Goal: Information Seeking & Learning: Compare options

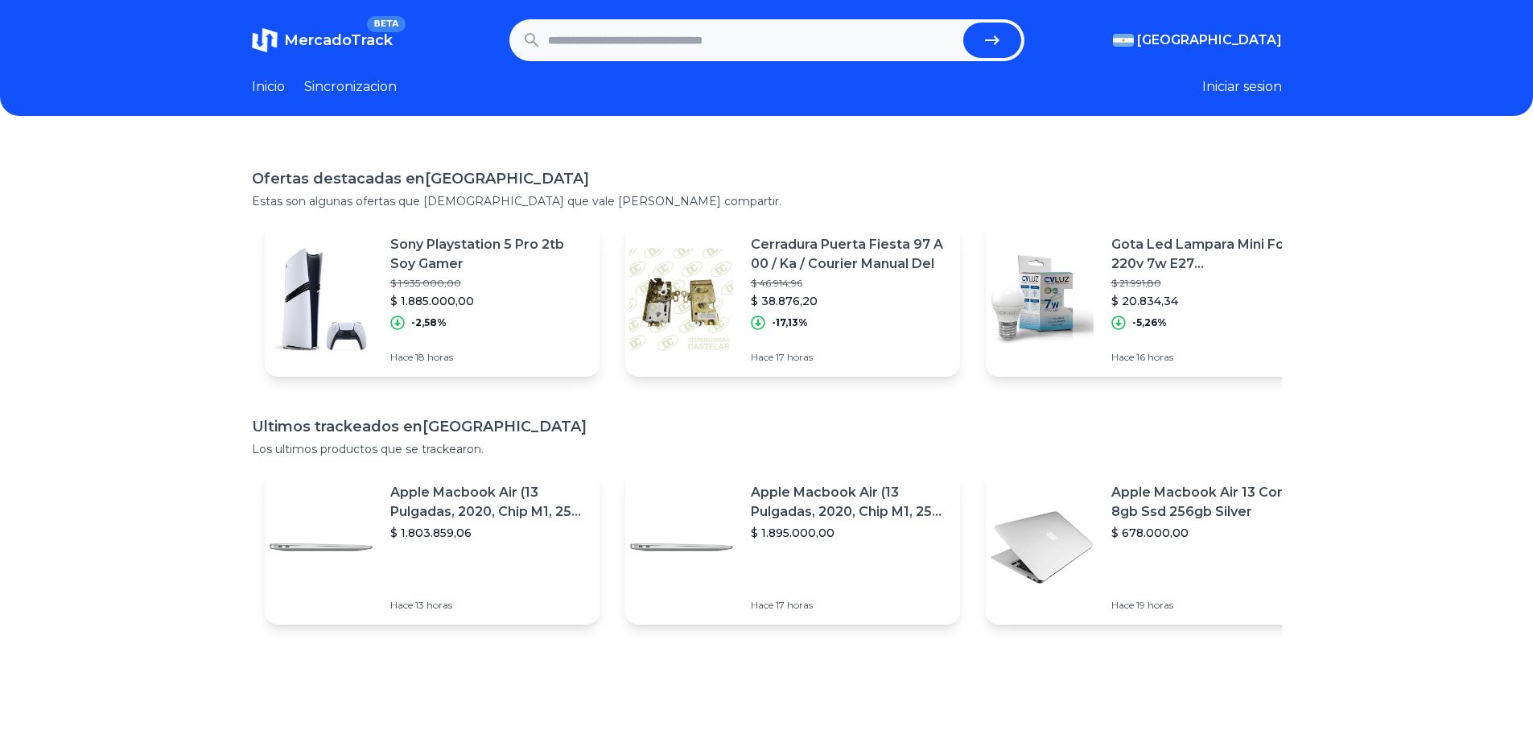
click at [698, 31] on input "text" at bounding box center [752, 40] width 409 height 35
type input "***"
type input "******"
type input "*********"
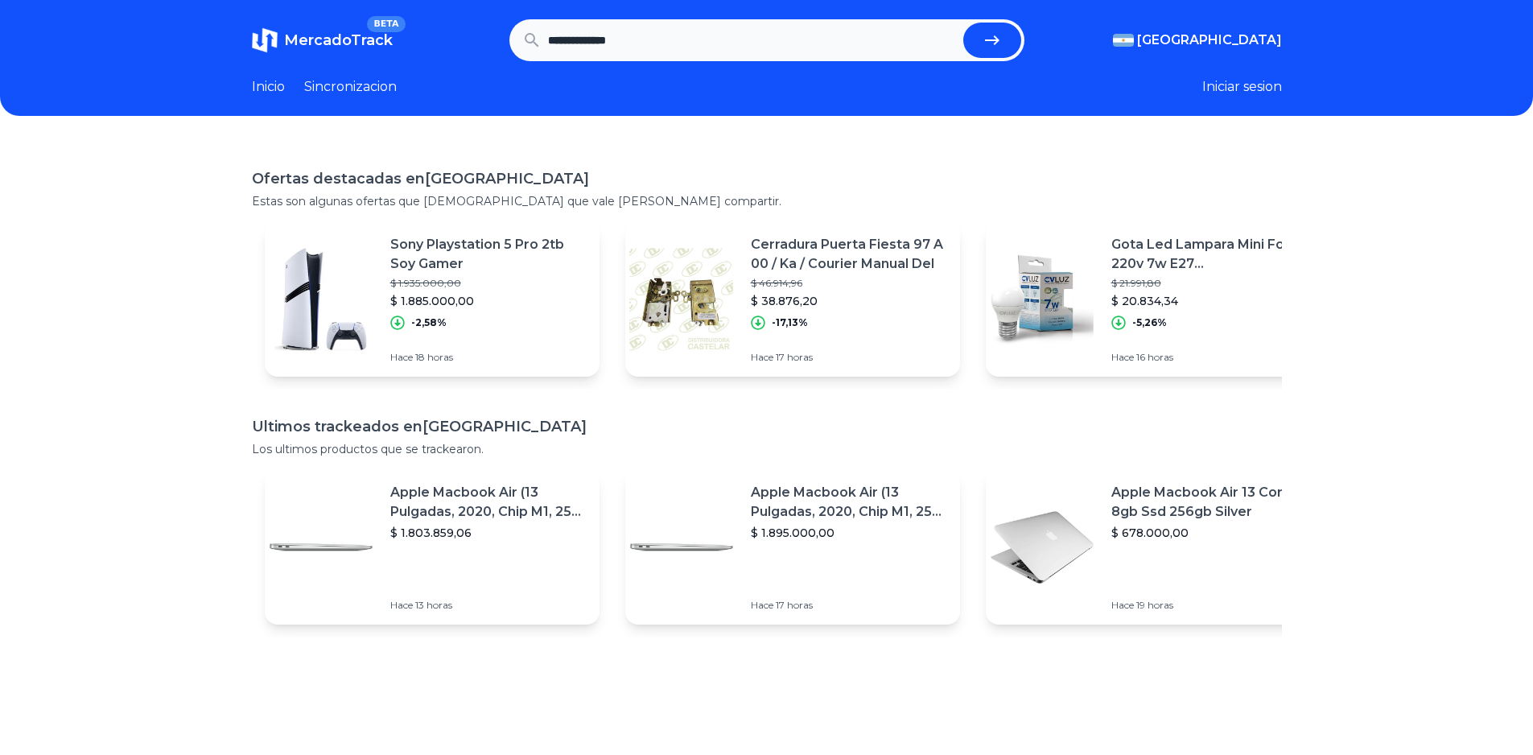
type input "**********"
click at [963, 23] on button "submit" at bounding box center [992, 40] width 58 height 35
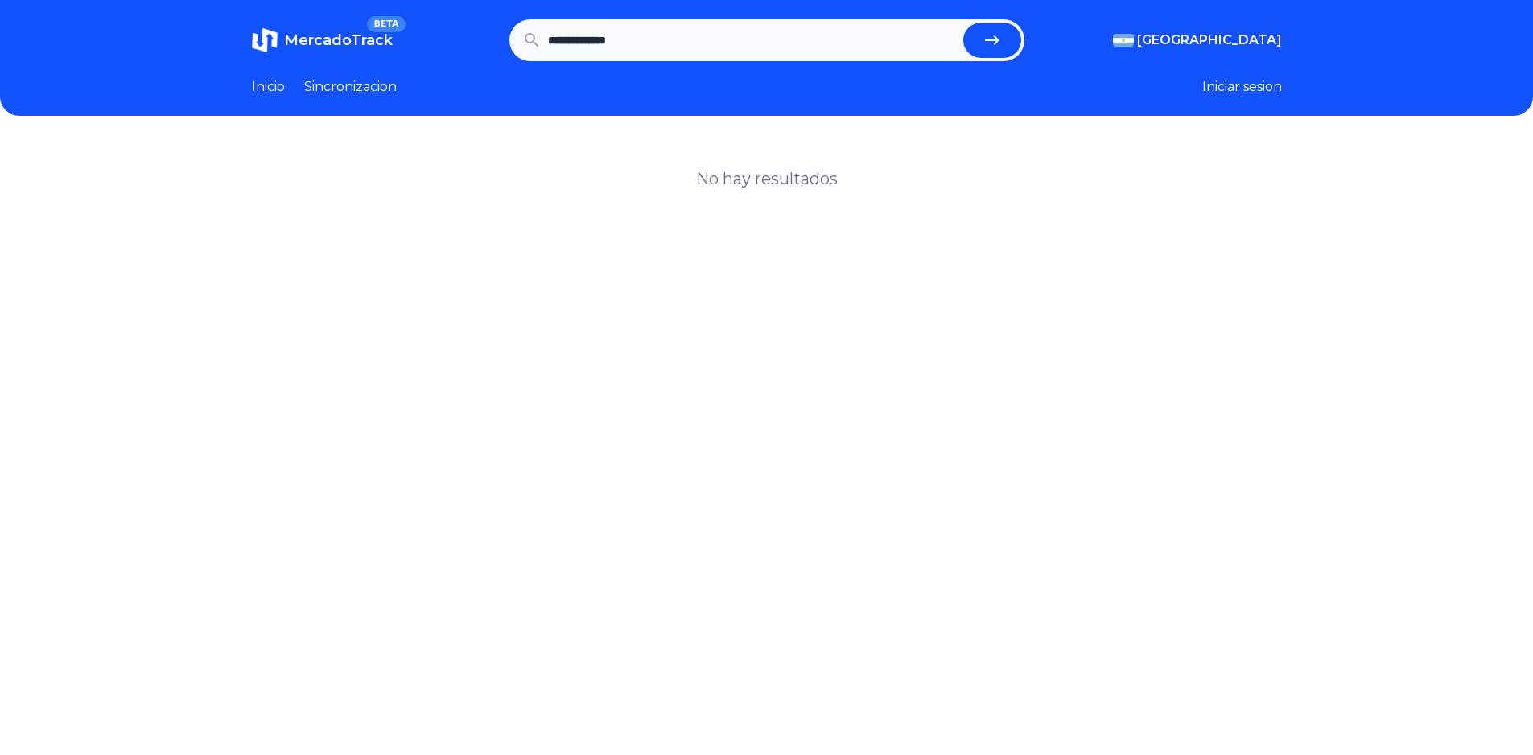
click at [719, 55] on input "**********" at bounding box center [752, 40] width 409 height 35
click at [963, 23] on button "submit" at bounding box center [992, 40] width 58 height 35
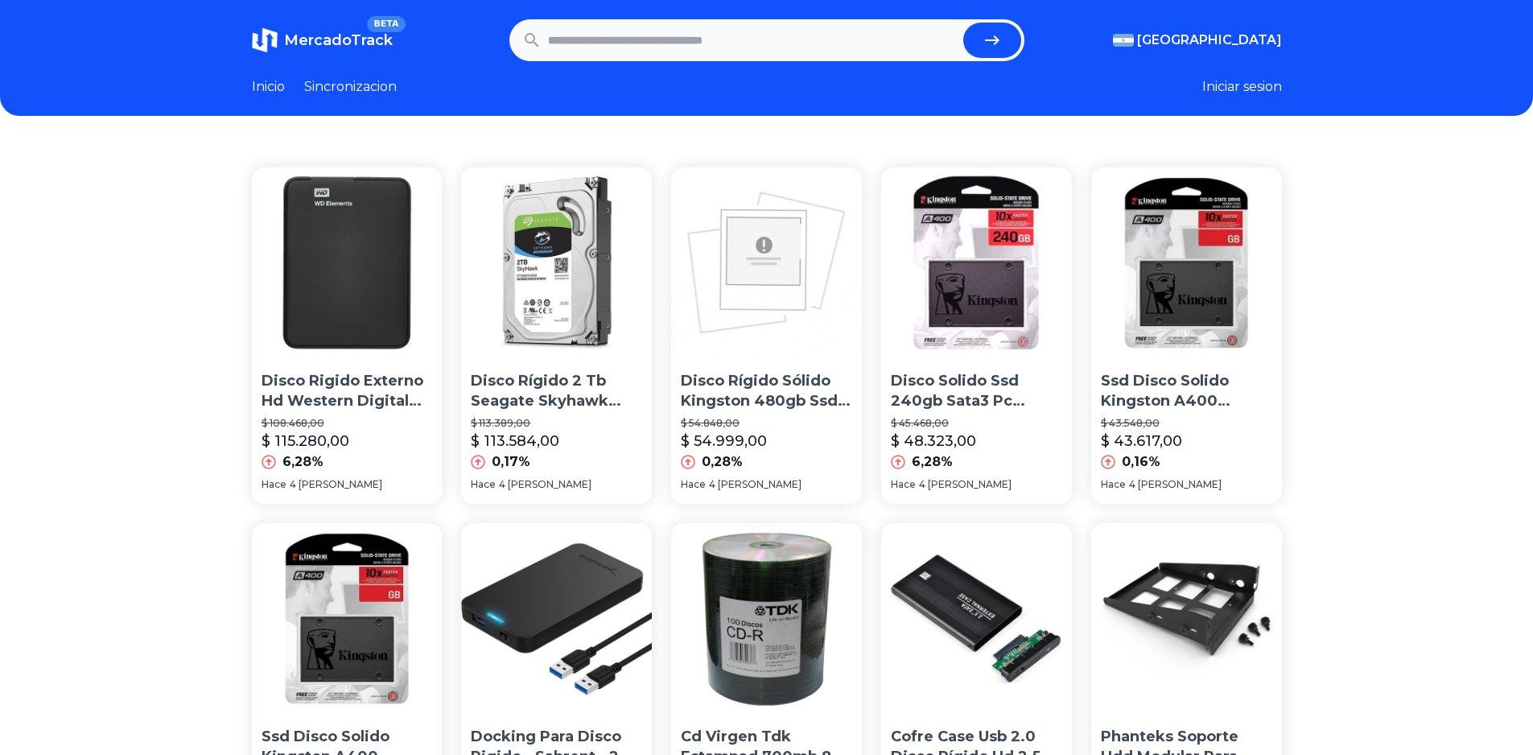
click at [726, 43] on input "text" at bounding box center [752, 40] width 409 height 35
paste input "text"
type input "**********"
click at [982, 42] on button "submit" at bounding box center [992, 40] width 58 height 35
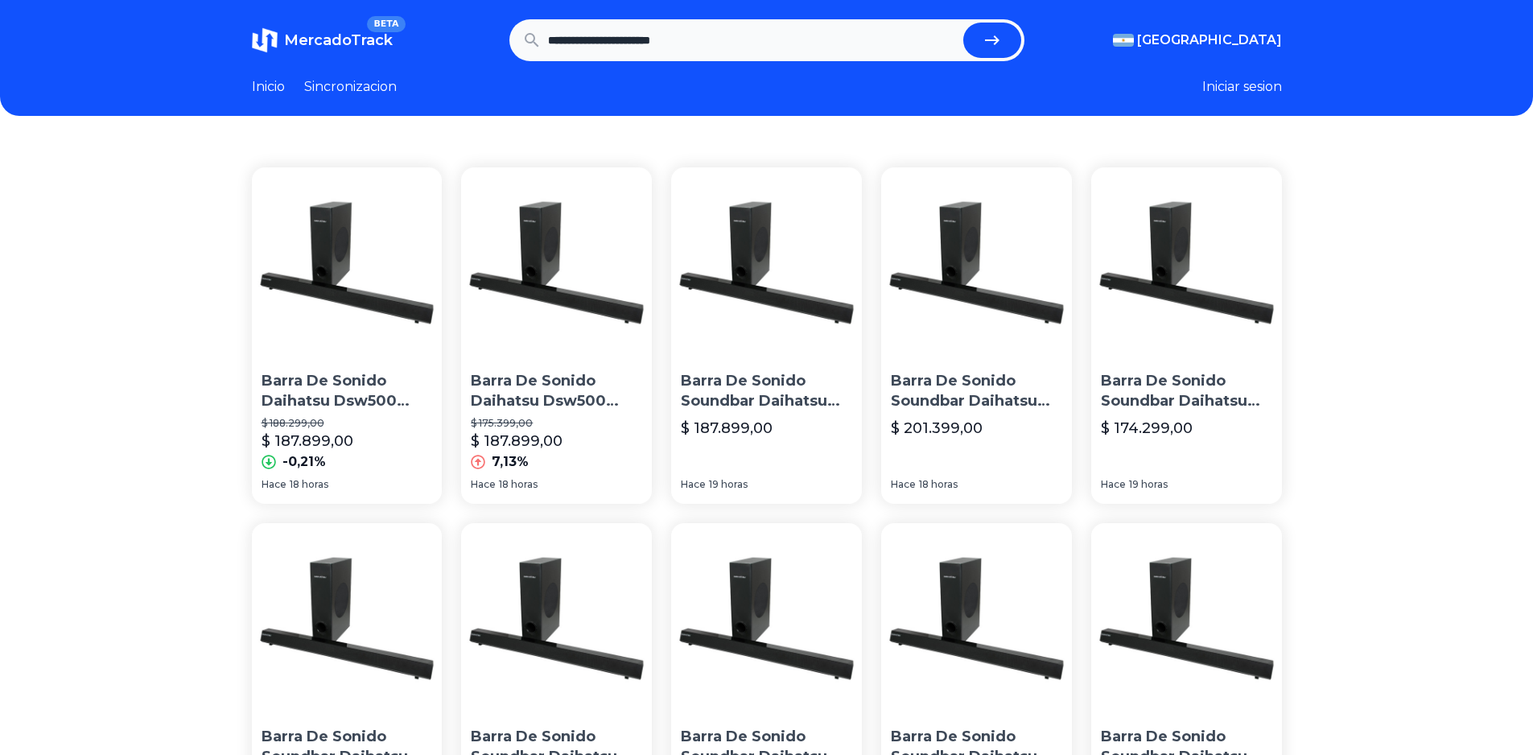
click at [342, 395] on p "Barra De Sonido Daihatsu Dsw500 Taiko Subwoofer 115w Bluetooth" at bounding box center [347, 391] width 171 height 40
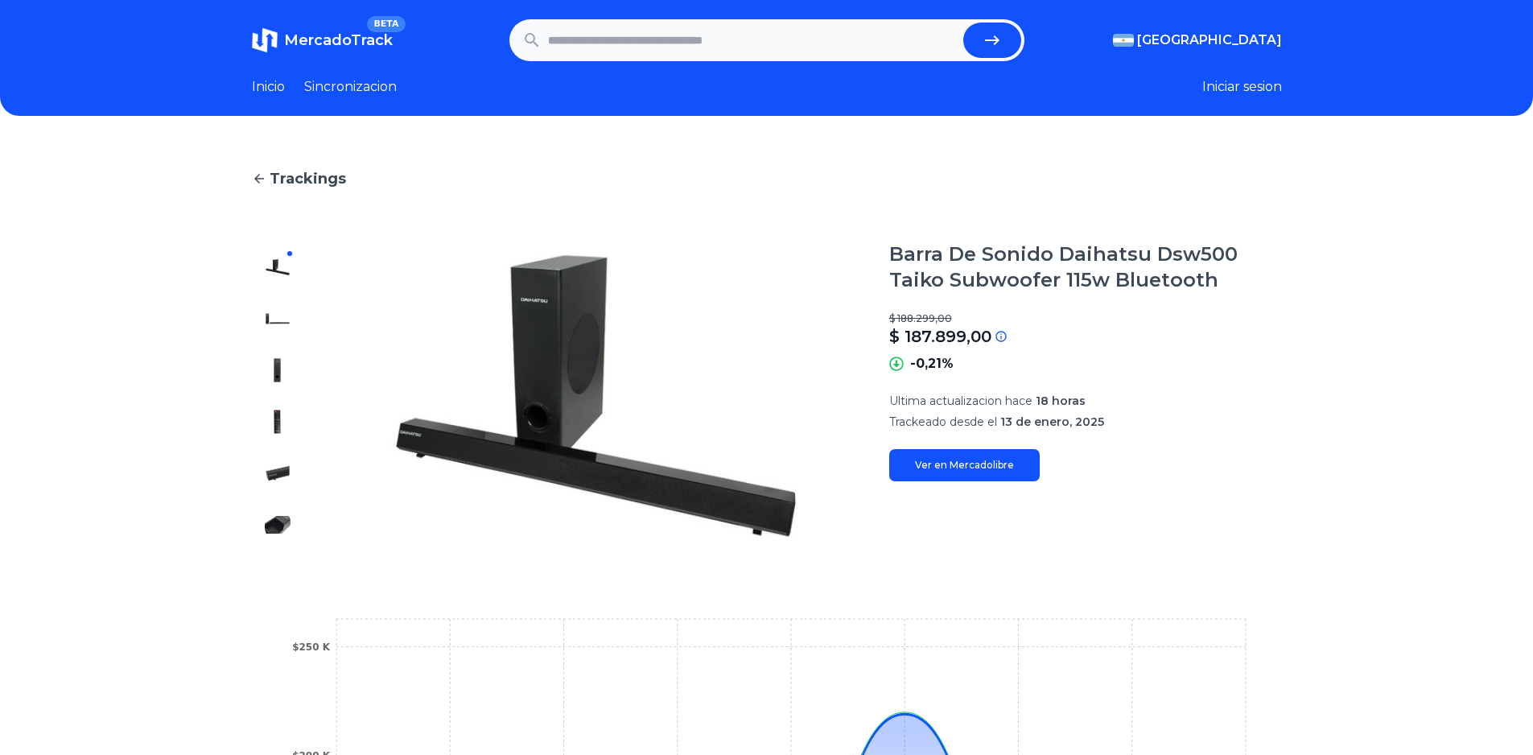
click at [1000, 472] on link "Ver en Mercadolibre" at bounding box center [964, 465] width 151 height 32
drag, startPoint x: 1016, startPoint y: 471, endPoint x: 996, endPoint y: 463, distance: 22.4
click at [1016, 471] on link "Ver en Mercadolibre" at bounding box center [964, 465] width 151 height 32
click at [261, 183] on icon at bounding box center [259, 178] width 14 height 14
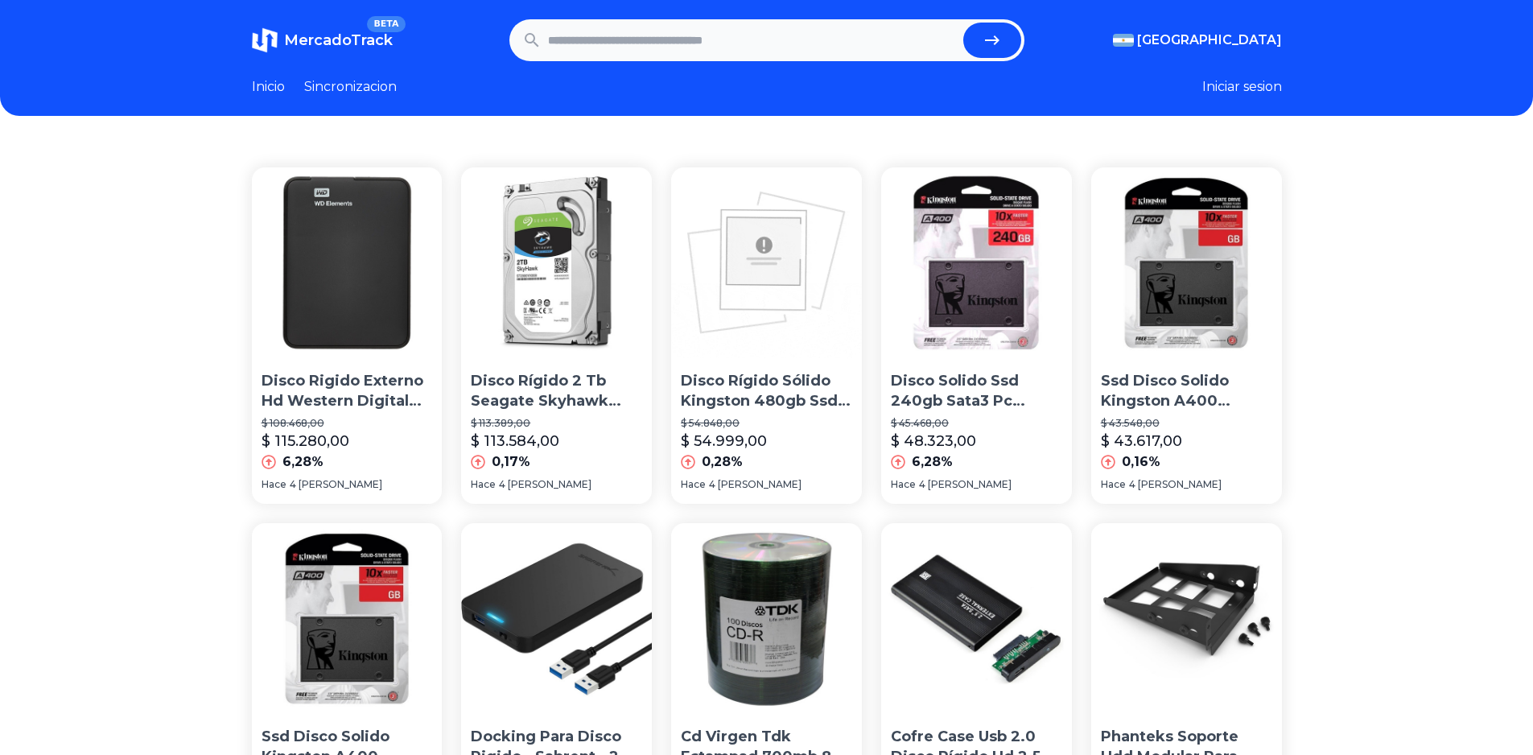
click at [613, 56] on input "text" at bounding box center [752, 40] width 409 height 35
paste input "********"
type input "**********"
click at [963, 23] on button "submit" at bounding box center [992, 40] width 58 height 35
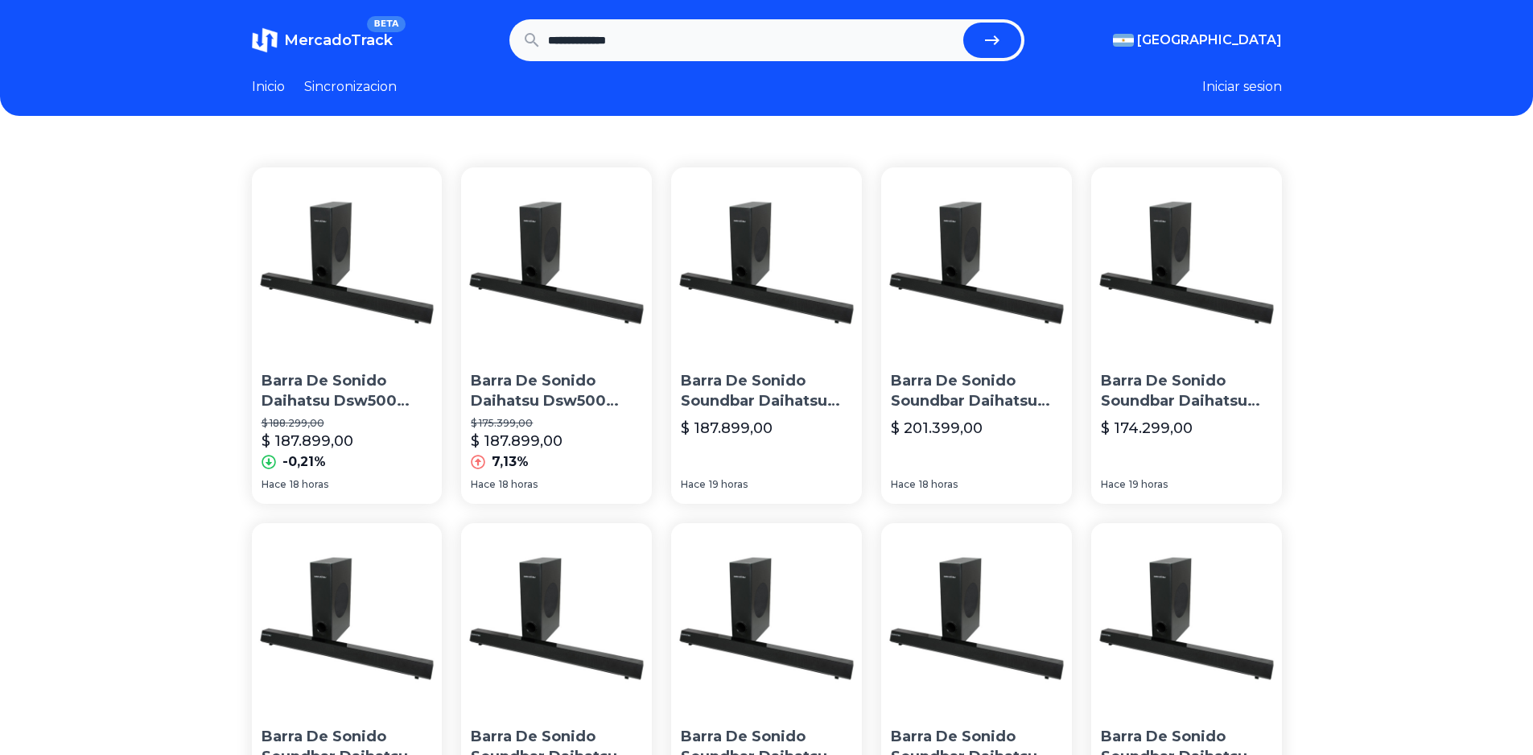
scroll to position [161, 0]
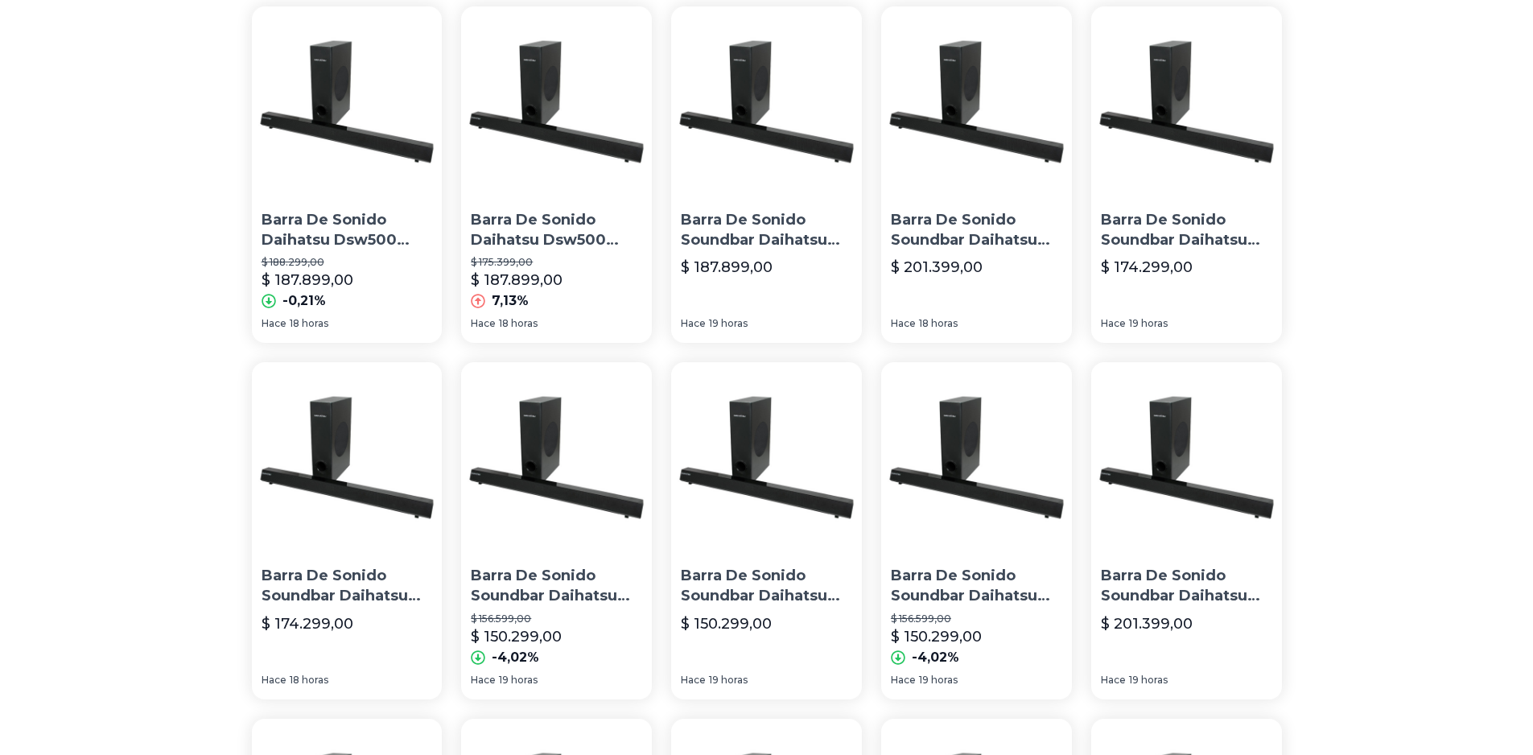
click at [537, 221] on p "Barra De Sonido Daihatsu Dsw500 Taiko Subwoofer 115w Bluetooth" at bounding box center [556, 230] width 171 height 40
click at [762, 237] on p "Barra De Sonido Soundbar Daihatsu Sb-6000w Taiko Subwoofer" at bounding box center [766, 230] width 171 height 40
click at [981, 229] on p "Barra De Sonido Soundbar Daihatsu Sb-6000w Taiko Subwoofer" at bounding box center [976, 230] width 171 height 40
click at [1142, 223] on p "Barra De Sonido Soundbar Daihatsu Sb-6000w Taiko Subwoofer" at bounding box center [1186, 230] width 171 height 40
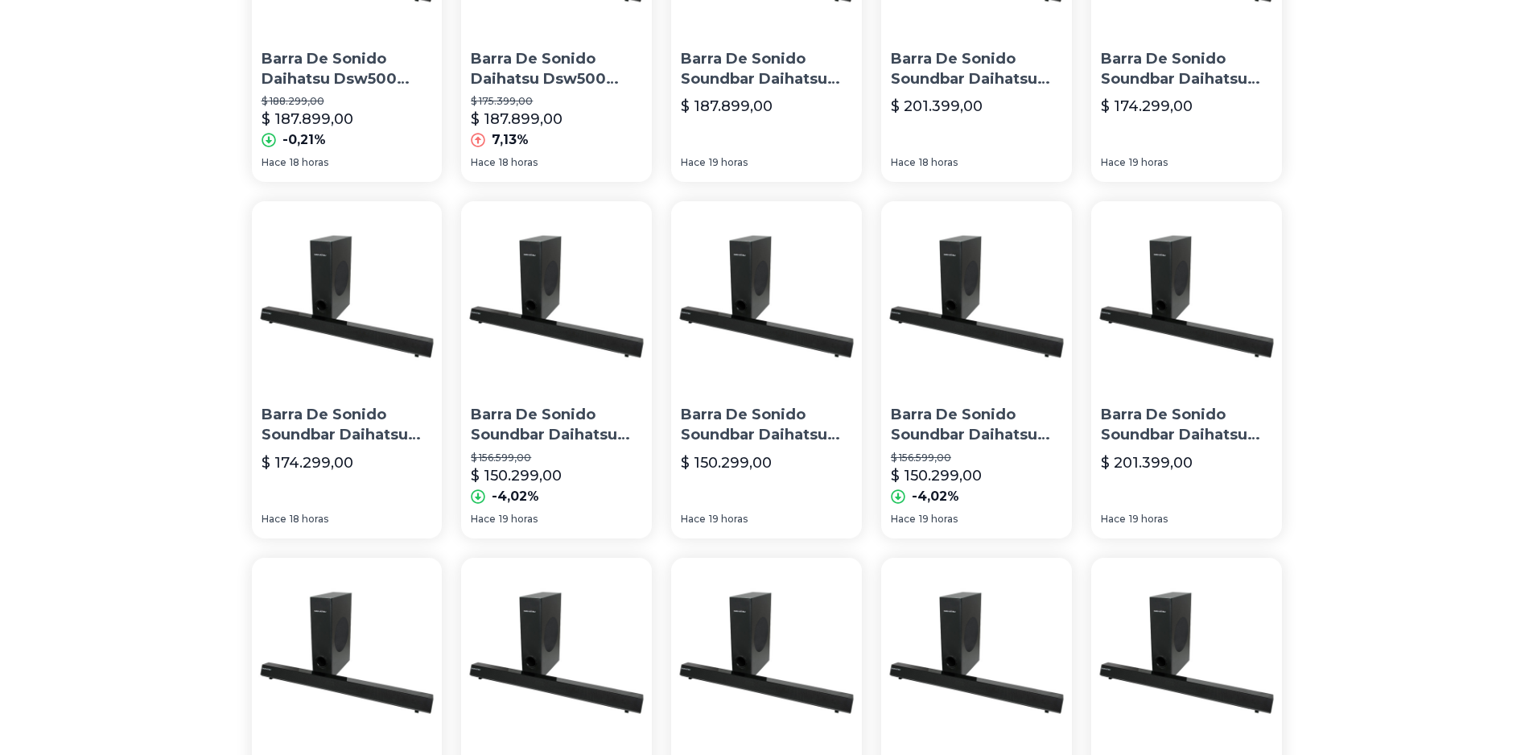
scroll to position [402, 0]
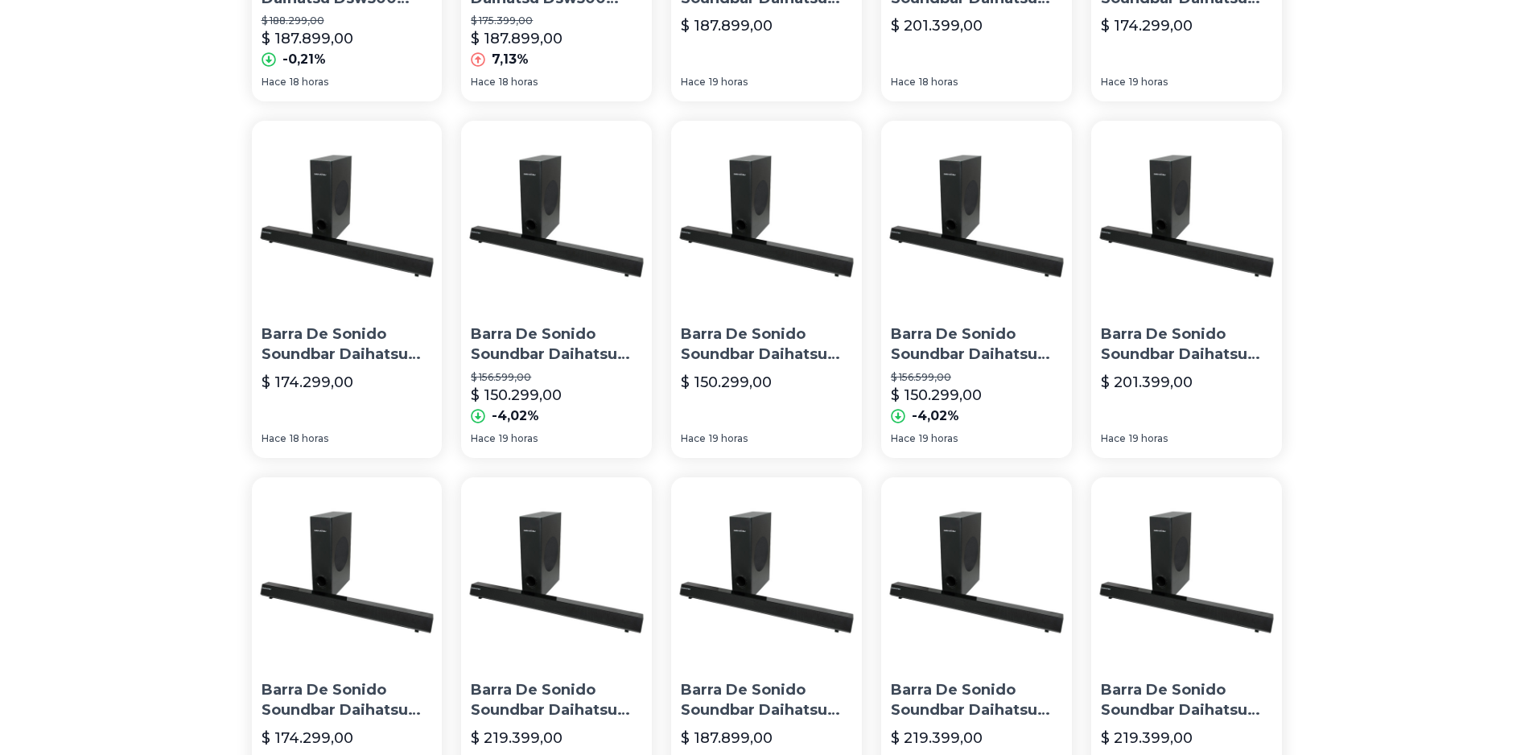
click at [340, 343] on p "Barra De Sonido Soundbar Daihatsu Sb-6000w Taiko Subwoofer" at bounding box center [347, 344] width 171 height 40
click at [547, 340] on p "Barra De Sonido Soundbar Daihatsu Sb-6000w Taiko Subwoofer" at bounding box center [556, 344] width 171 height 40
click at [748, 338] on p "Barra De Sonido Soundbar Daihatsu Sb-6000w Taiko Subwoofer" at bounding box center [766, 344] width 171 height 40
click at [944, 342] on p "Barra De Sonido Soundbar Daihatsu Sb-6000w Taiko Subwoofer" at bounding box center [976, 344] width 171 height 40
click at [1128, 344] on p "Barra De Sonido Soundbar Daihatsu Sb-6000w Taiko Subwoofer" at bounding box center [1186, 344] width 171 height 40
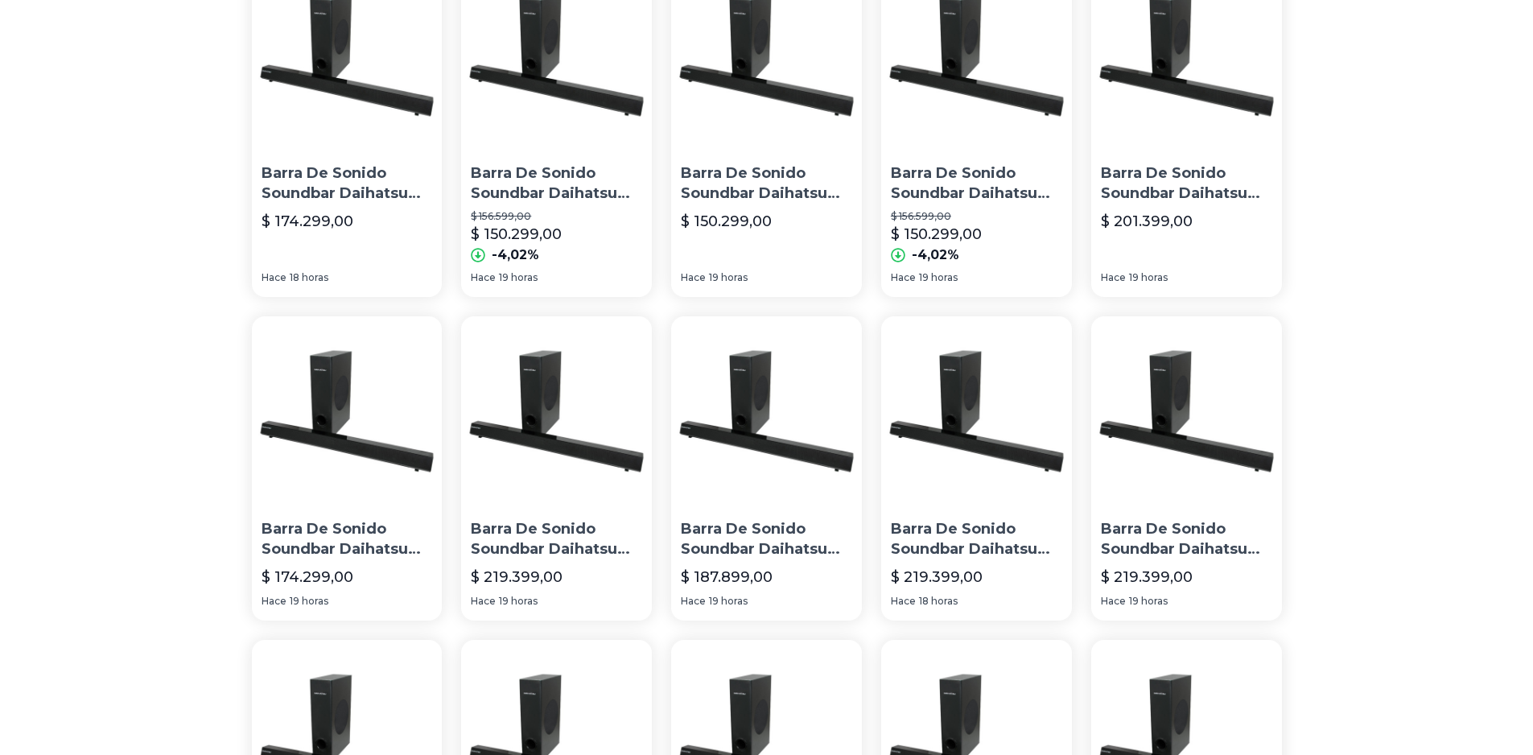
scroll to position [724, 0]
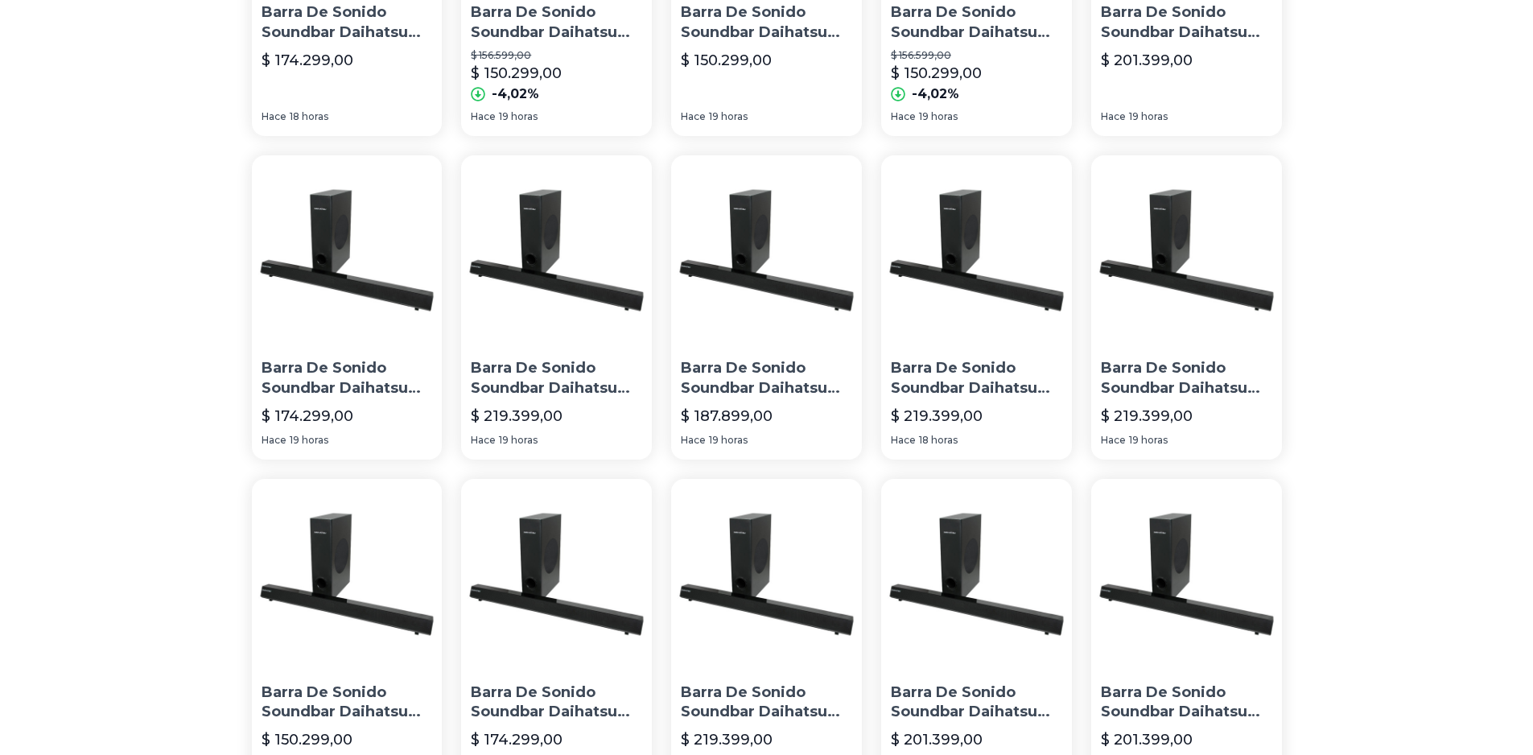
click at [314, 377] on p "Barra De Sonido Soundbar Daihatsu Sb-6000w Taiko Subwoofer" at bounding box center [347, 378] width 171 height 40
click at [555, 380] on p "Barra De Sonido Soundbar Daihatsu Sb-6000w Taiko Subwoofer" at bounding box center [556, 378] width 171 height 40
click at [744, 378] on p "Barra De Sonido Soundbar Daihatsu Sb-6000w Taiko Subwoofer" at bounding box center [766, 378] width 171 height 40
click at [932, 376] on p "Barra De Sonido Soundbar Daihatsu Sb-6000w Taiko Subwoofer" at bounding box center [976, 378] width 171 height 40
click at [1113, 377] on p "Barra De Sonido Soundbar Daihatsu Sb-6000w Taiko Subwoofer" at bounding box center [1186, 378] width 171 height 40
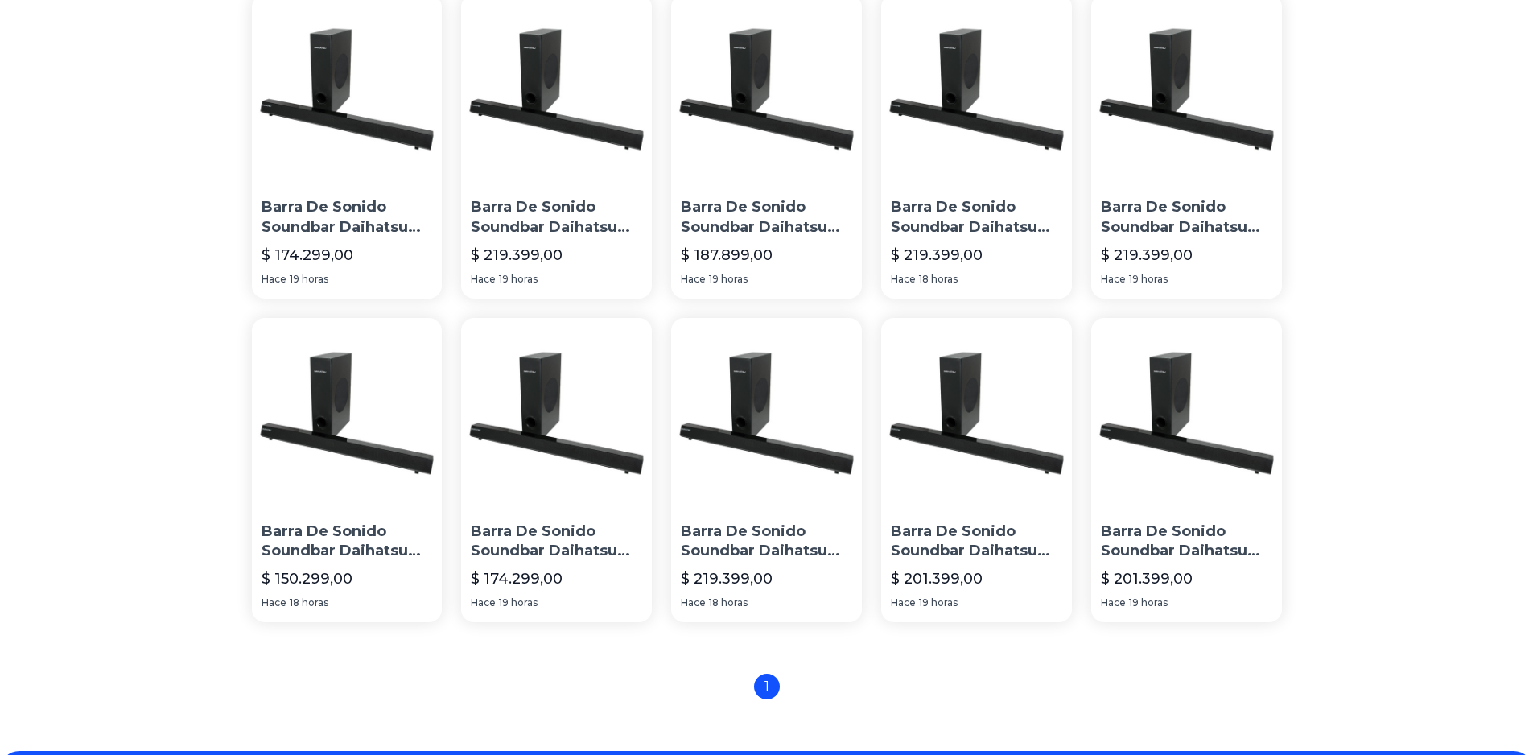
scroll to position [1004, 0]
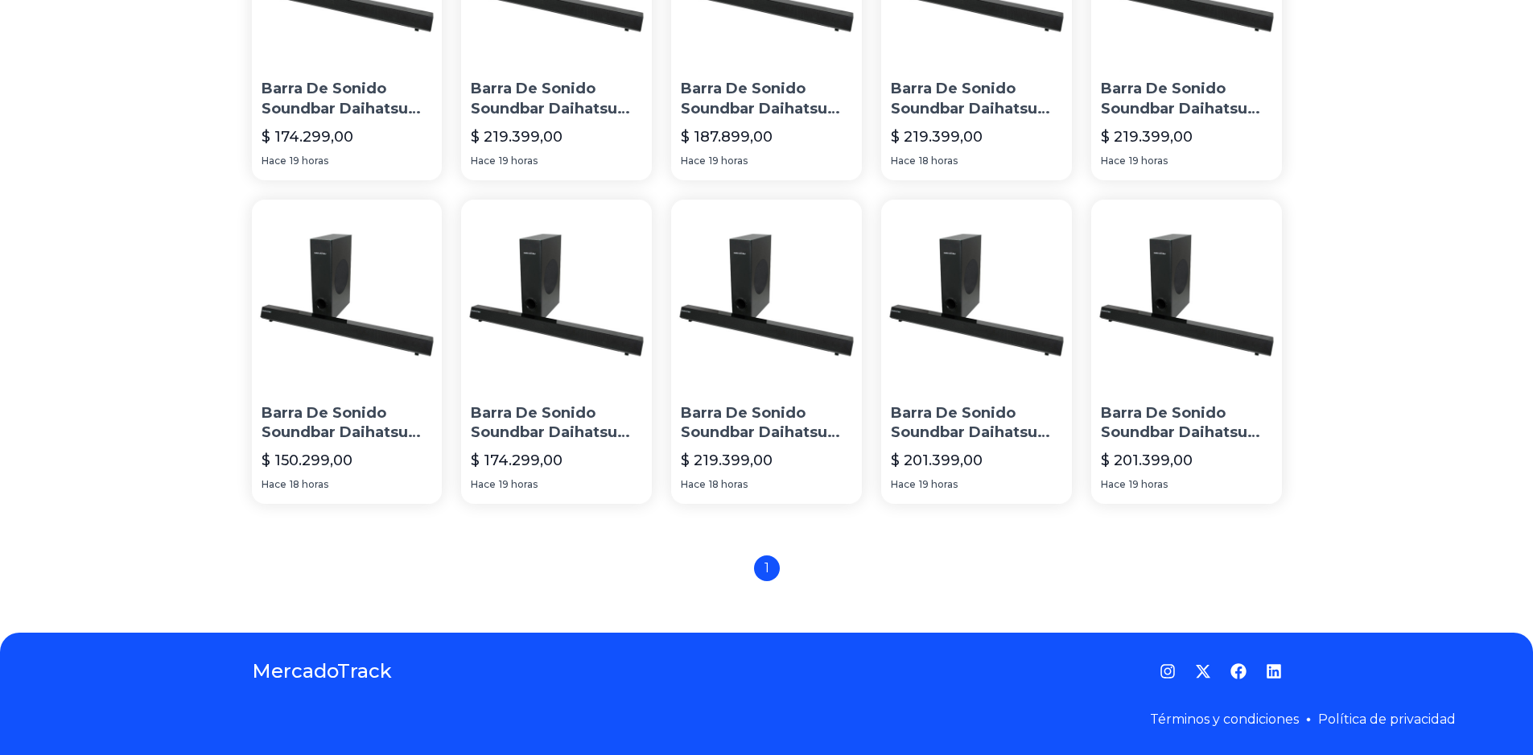
click at [362, 410] on p "Barra De Sonido Soundbar Daihatsu Sb-6000w Taiko Subwoofer" at bounding box center [347, 423] width 171 height 40
click at [524, 426] on p "Barra De Sonido Soundbar Daihatsu Sb-6000w Taiko Subwoofer" at bounding box center [556, 423] width 171 height 40
click at [716, 424] on p "Barra De Sonido Soundbar Daihatsu Sb-6000w Taiko Subwoofer" at bounding box center [766, 423] width 171 height 40
click at [964, 424] on p "Barra De Sonido Soundbar Daihatsu Sb-6000w Taiko Subwoofer" at bounding box center [976, 423] width 171 height 40
click at [1155, 425] on p "Barra De Sonido Soundbar Daihatsu Sb-6000w Taiko Subwoofer" at bounding box center [1186, 423] width 171 height 40
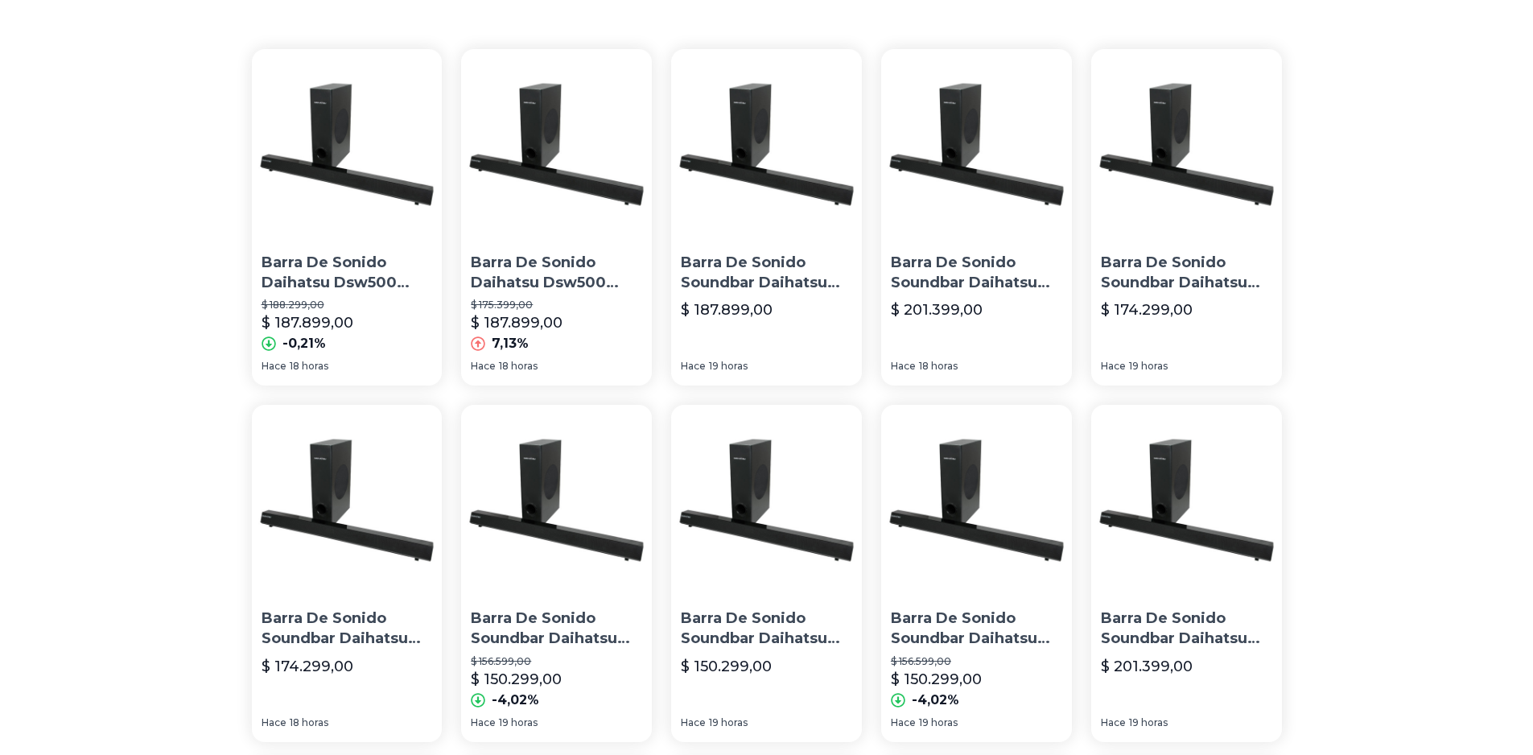
scroll to position [0, 0]
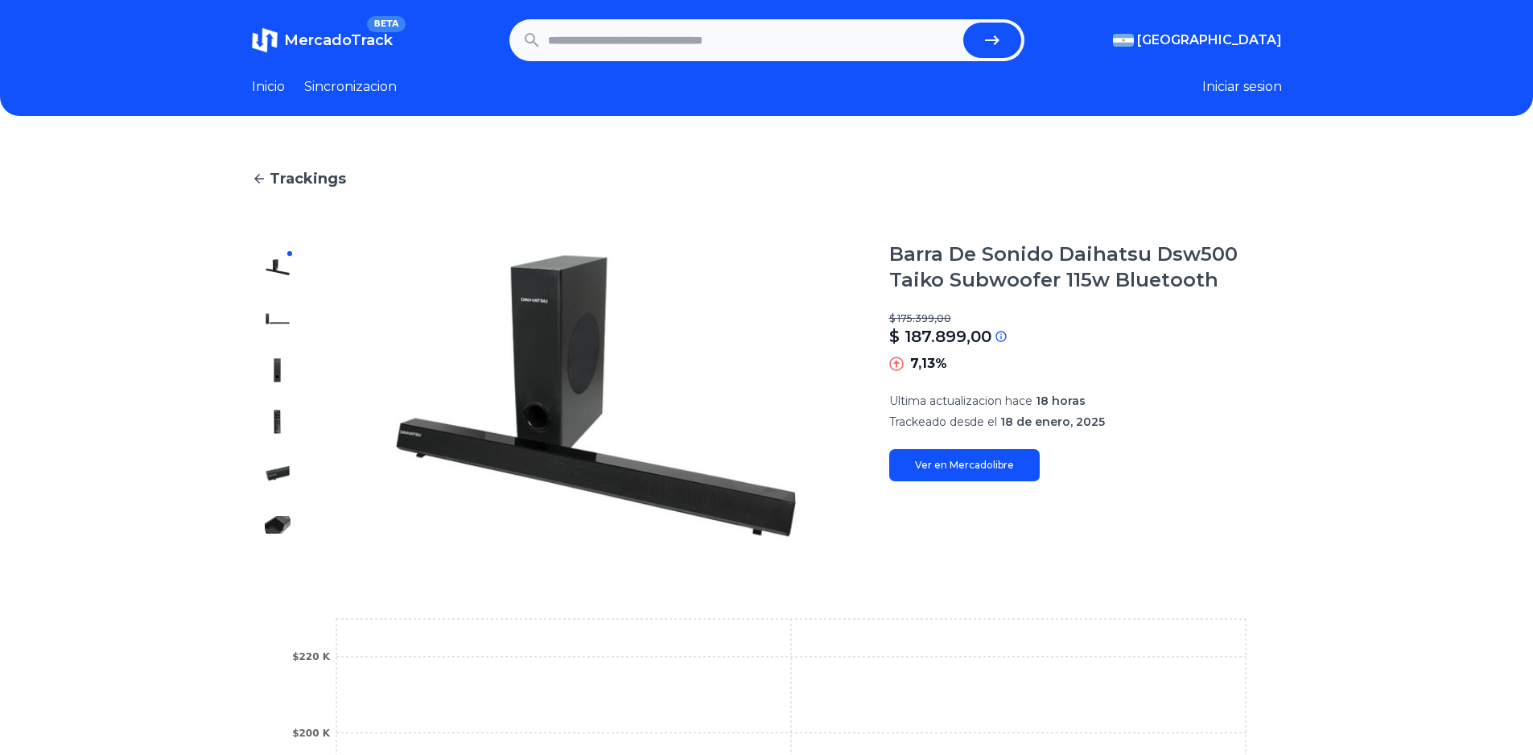
click at [977, 474] on link "Ver en Mercadolibre" at bounding box center [964, 465] width 151 height 32
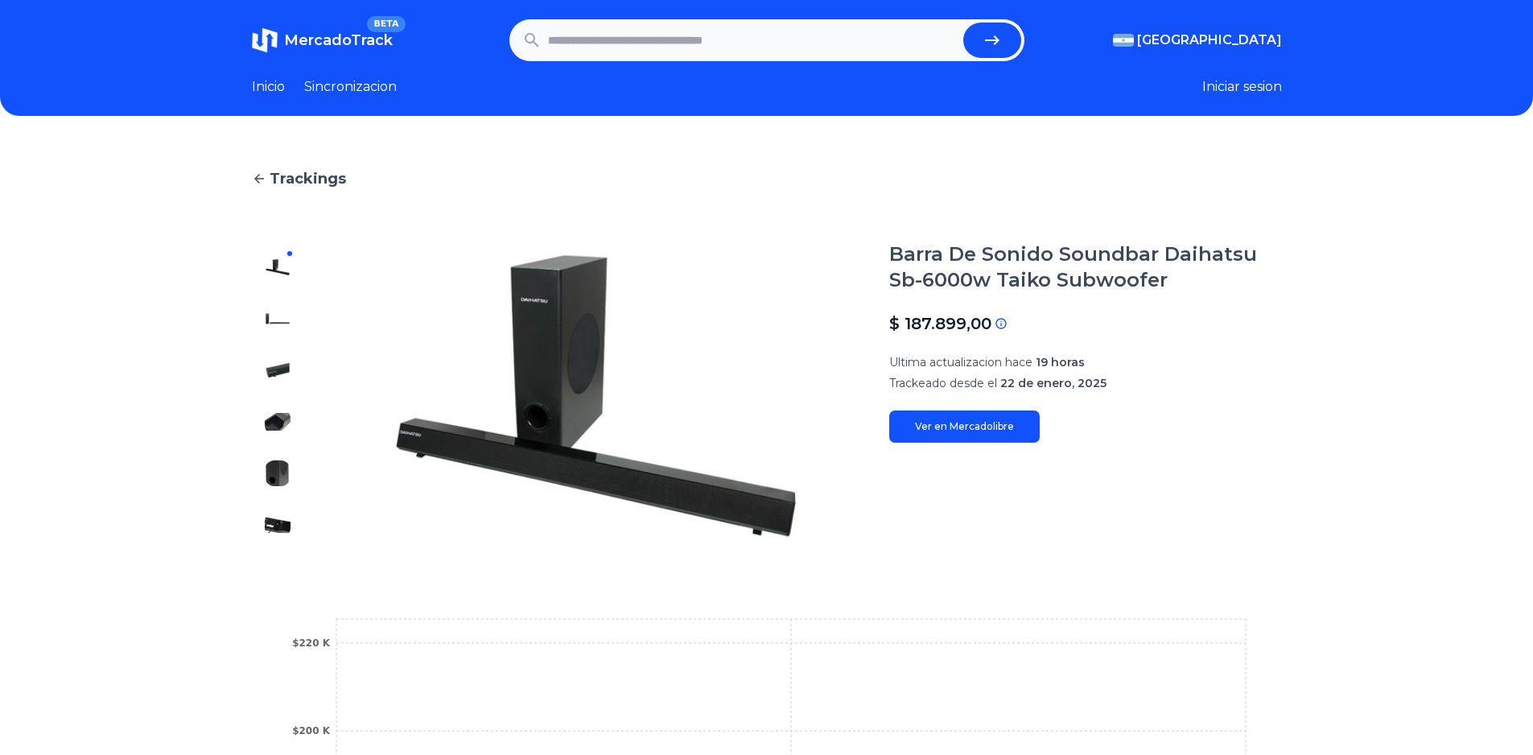
click at [969, 424] on link "Ver en Mercadolibre" at bounding box center [964, 426] width 151 height 32
click at [908, 414] on link "Ver en Mercadolibre" at bounding box center [964, 426] width 151 height 32
click at [948, 424] on link "Ver en Mercadolibre" at bounding box center [964, 426] width 151 height 32
click at [935, 439] on link "Ver en Mercadolibre" at bounding box center [964, 426] width 151 height 32
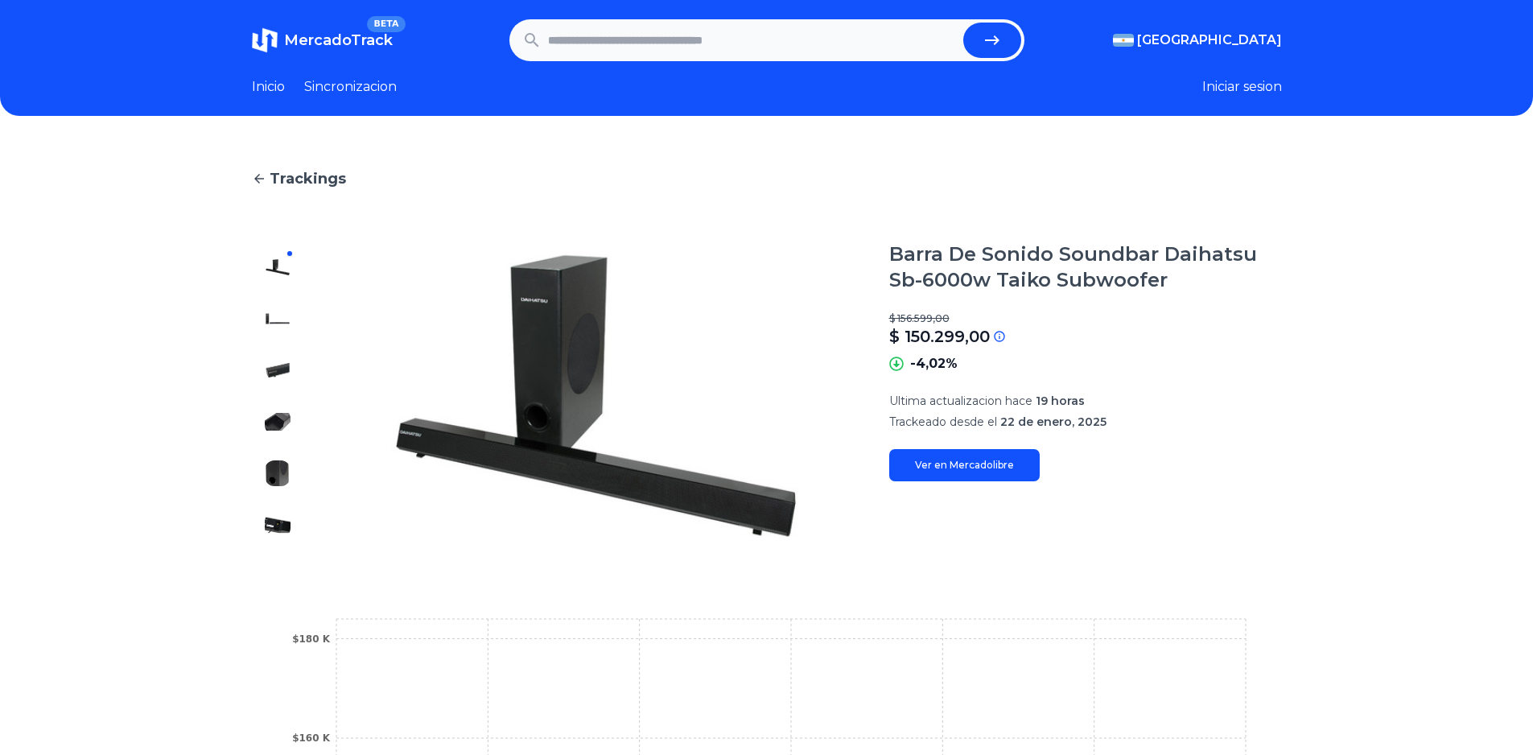
click at [966, 464] on link "Ver en Mercadolibre" at bounding box center [964, 465] width 151 height 32
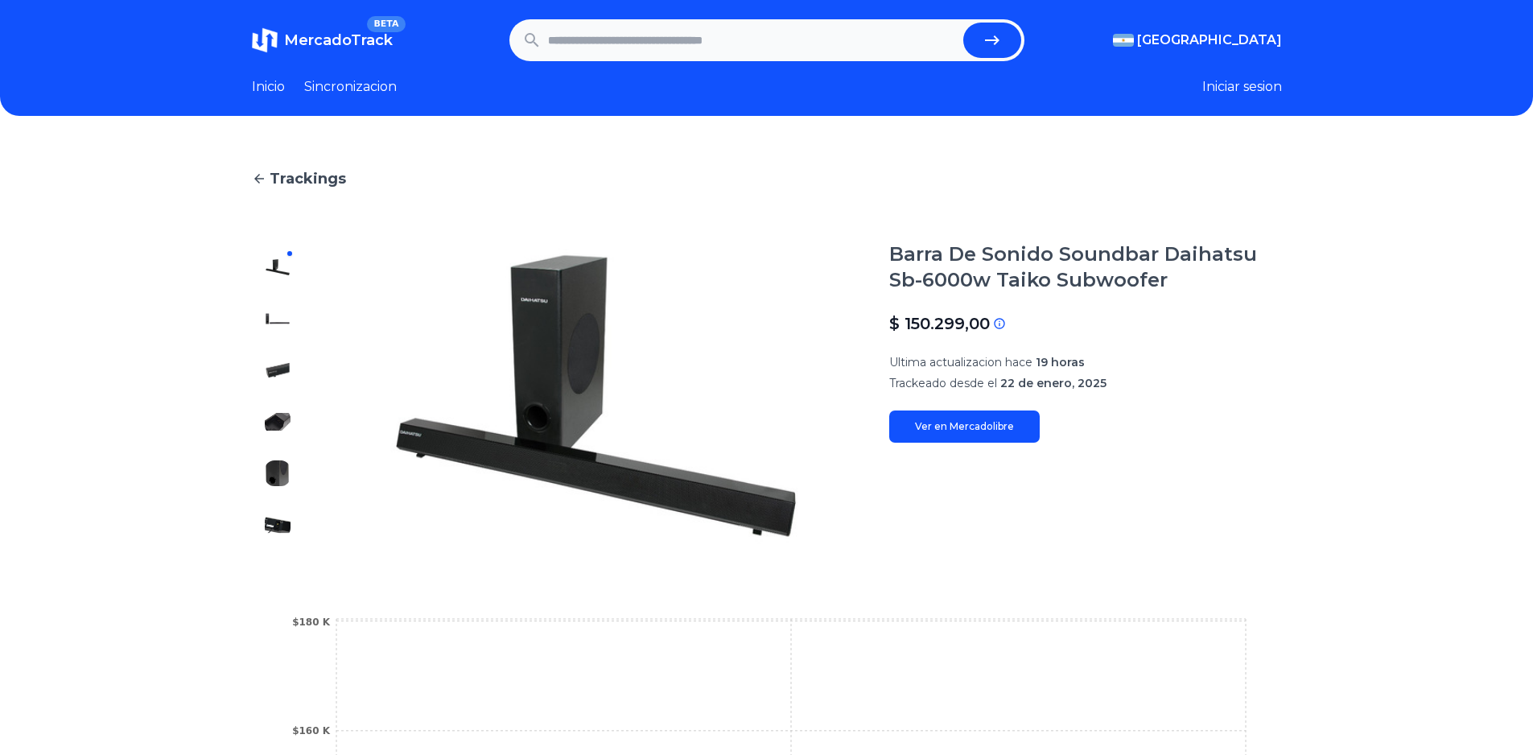
click at [970, 413] on link "Ver en Mercadolibre" at bounding box center [964, 426] width 151 height 32
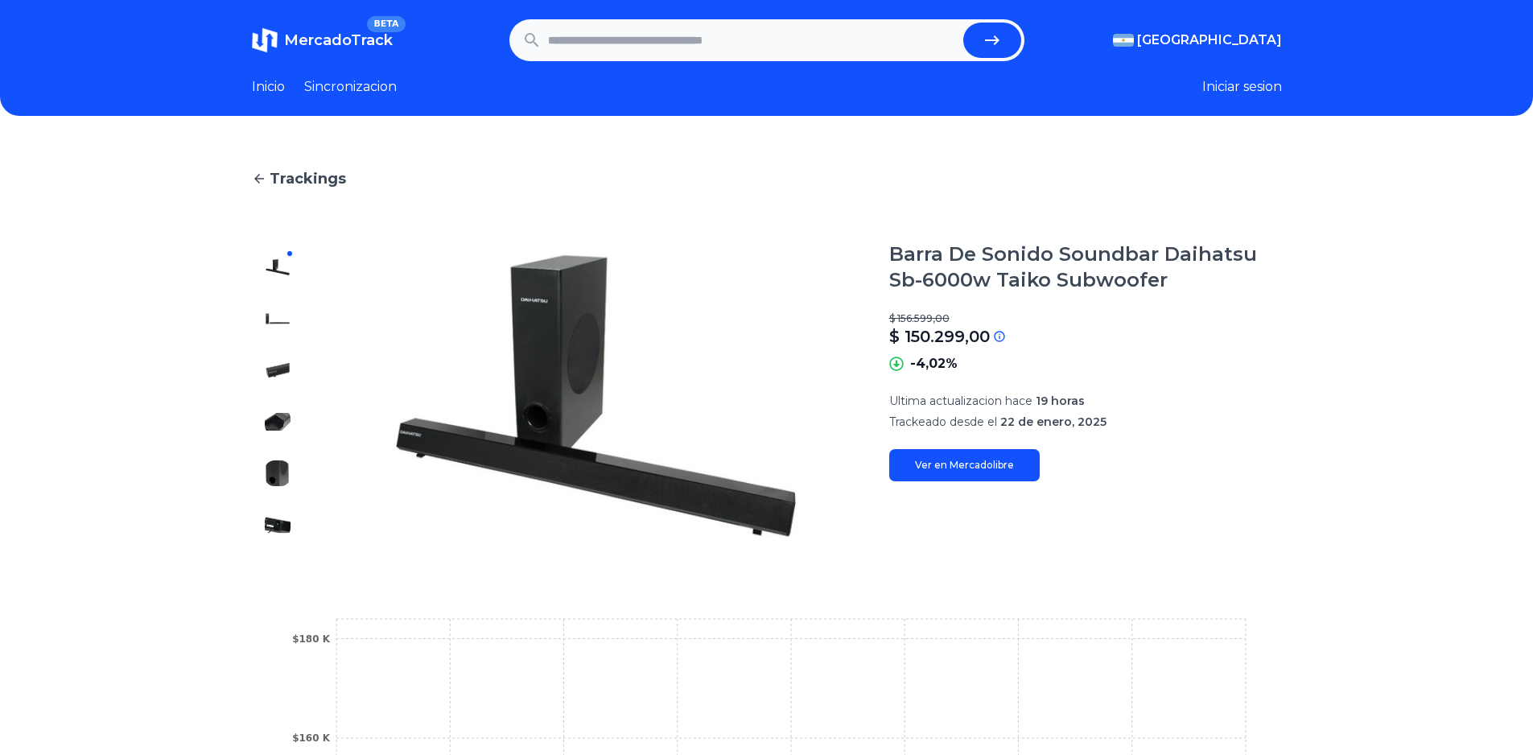
click at [916, 464] on link "Ver en Mercadolibre" at bounding box center [964, 465] width 151 height 32
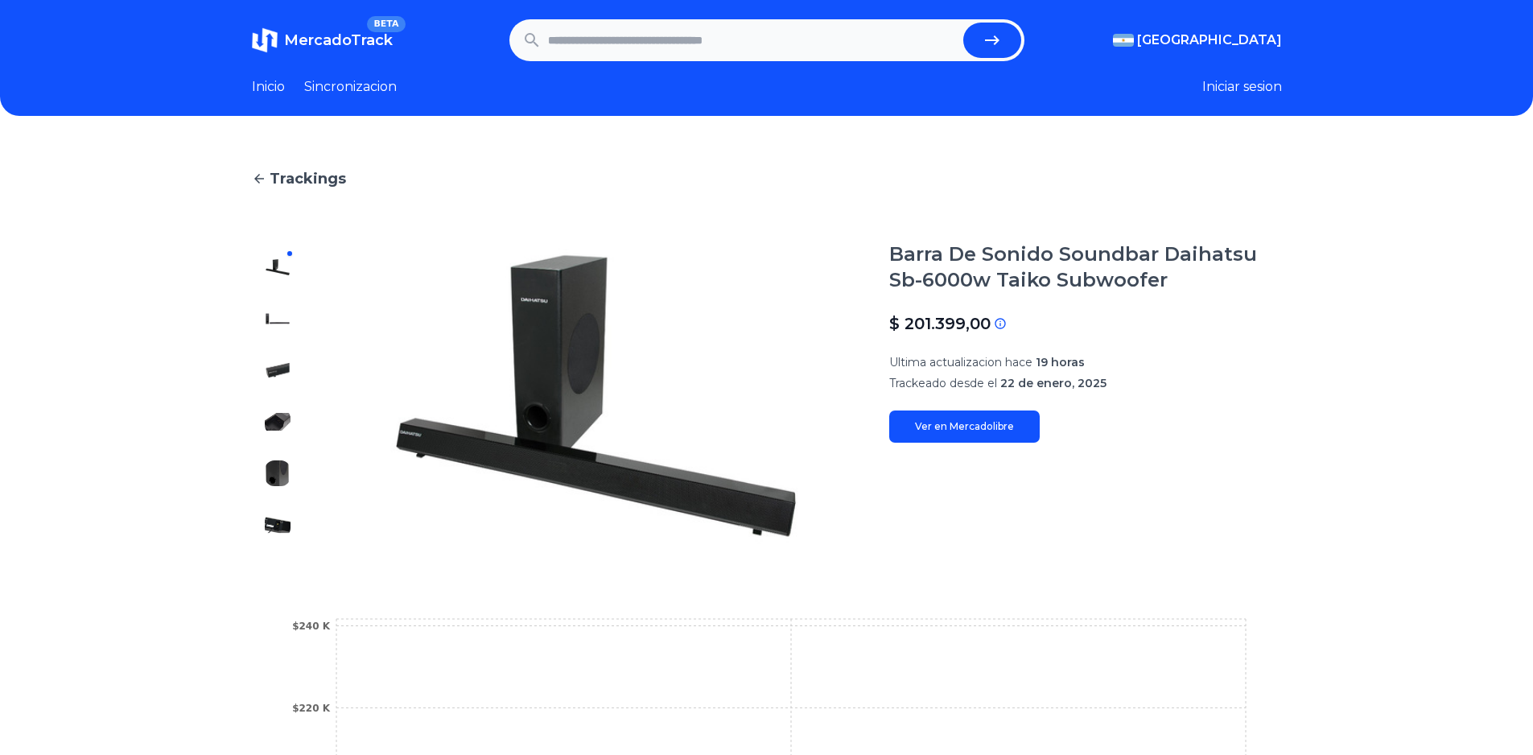
click at [951, 442] on section "Barra De Sonido Soundbar Daihatsu Sb-6000w Taiko Subwoofer $ 201.399,00 Si el p…" at bounding box center [1085, 395] width 393 height 309
click at [951, 435] on link "Ver en Mercadolibre" at bounding box center [964, 426] width 151 height 32
click at [923, 430] on link "Ver en Mercadolibre" at bounding box center [964, 426] width 151 height 32
click at [966, 420] on link "Ver en Mercadolibre" at bounding box center [964, 426] width 151 height 32
click at [130, 310] on div "Trackings Barra De Sonido Soundbar Daihatsu Sb-6000w Taiko Subwoofer $ 219.399,…" at bounding box center [766, 588] width 1533 height 893
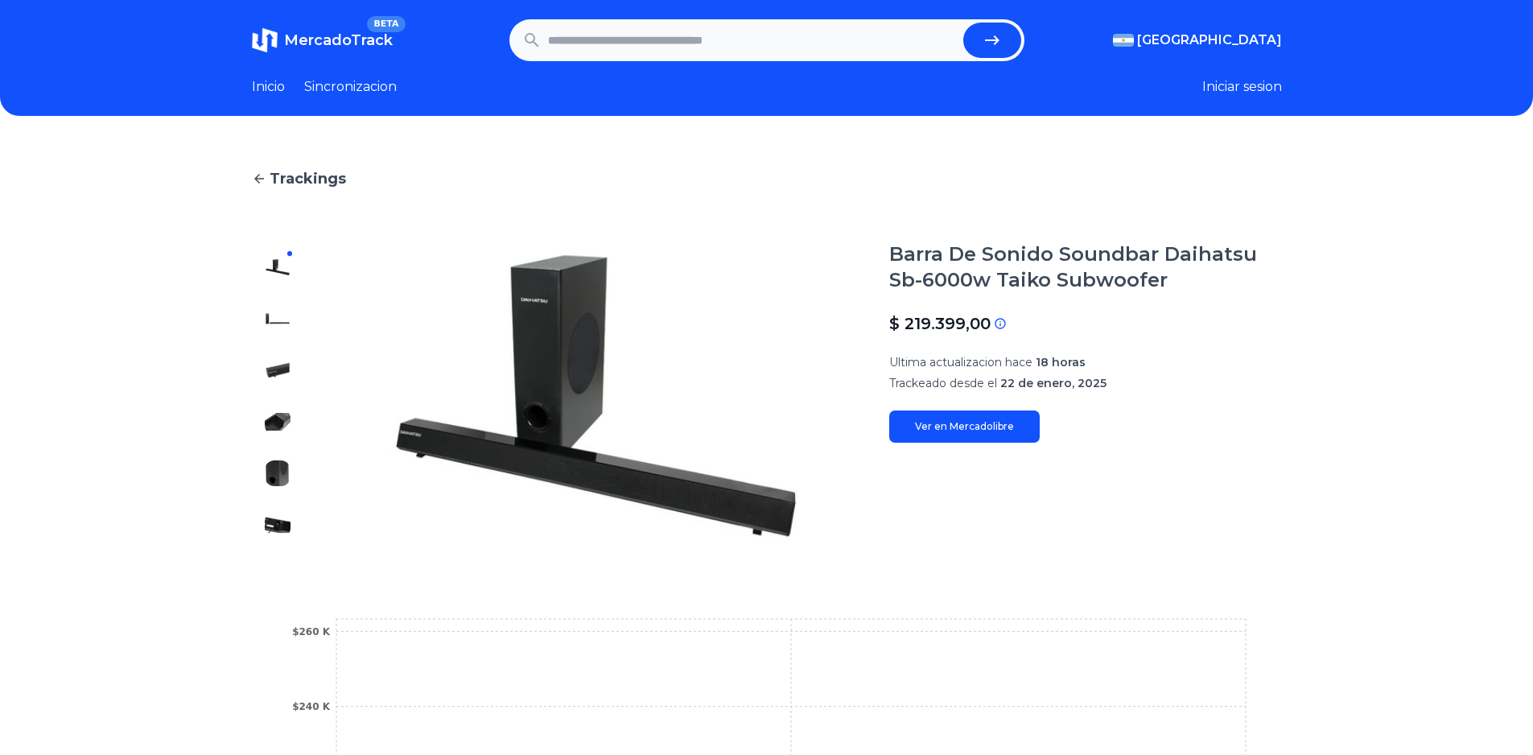
click at [130, 310] on div "Trackings Barra De Sonido Soundbar Daihatsu Sb-6000w Taiko Subwoofer $ 219.399,…" at bounding box center [766, 588] width 1533 height 893
click at [938, 435] on link "Ver en Mercadolibre" at bounding box center [964, 426] width 151 height 32
click at [977, 435] on link "Ver en Mercadolibre" at bounding box center [964, 426] width 151 height 32
click at [966, 443] on section "Barra De Sonido Soundbar Daihatsu Sb-6000w Taiko Subwoofer $ 219.399,00 Si el p…" at bounding box center [1085, 395] width 393 height 309
click at [971, 437] on link "Ver en Mercadolibre" at bounding box center [964, 426] width 151 height 32
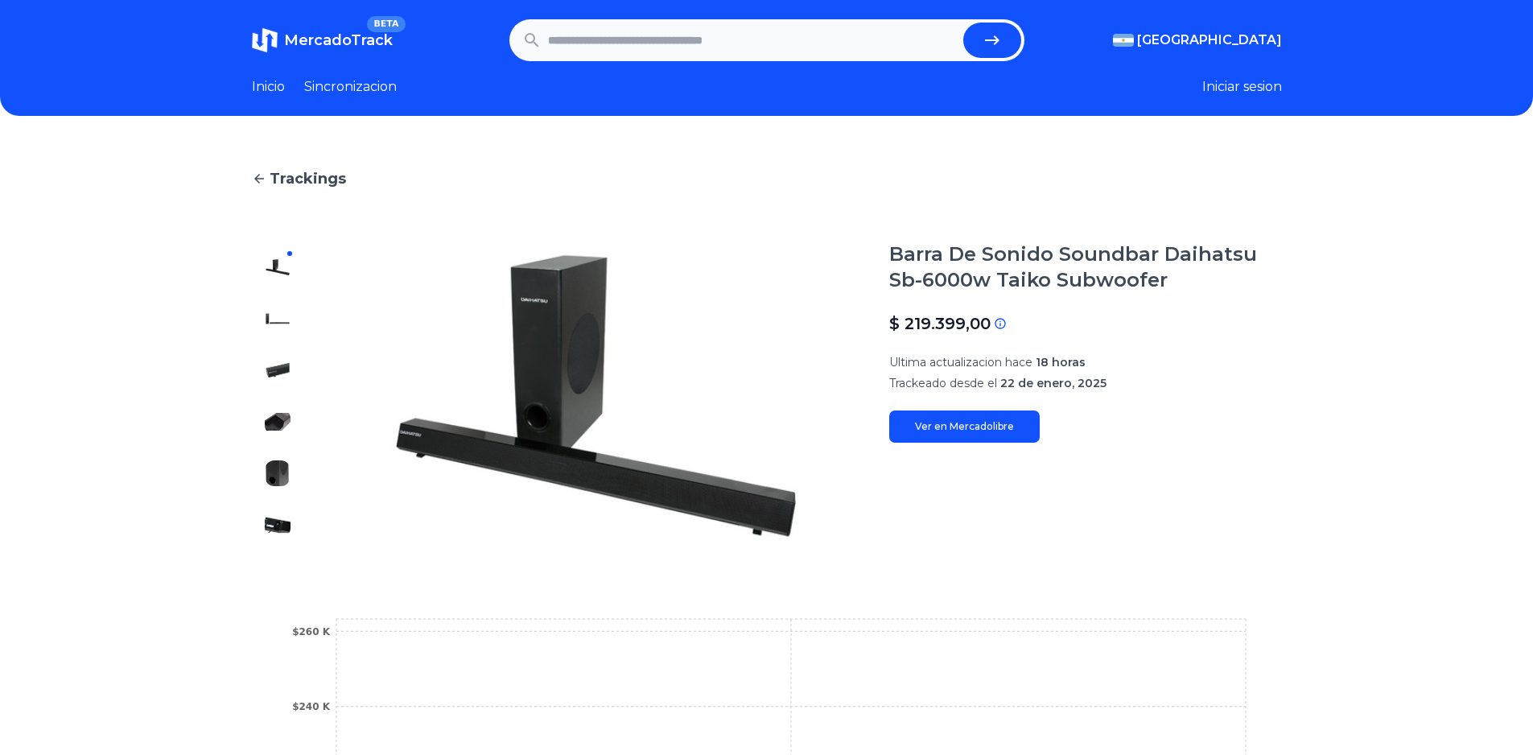
click at [967, 430] on link "Ver en Mercadolibre" at bounding box center [964, 426] width 151 height 32
click at [978, 429] on link "Ver en Mercadolibre" at bounding box center [964, 426] width 151 height 32
click at [979, 429] on link "Ver en Mercadolibre" at bounding box center [964, 426] width 151 height 32
click at [909, 420] on link "Ver en Mercadolibre" at bounding box center [964, 426] width 151 height 32
click at [983, 422] on link "Ver en Mercadolibre" at bounding box center [964, 426] width 151 height 32
